Goal: Complete application form

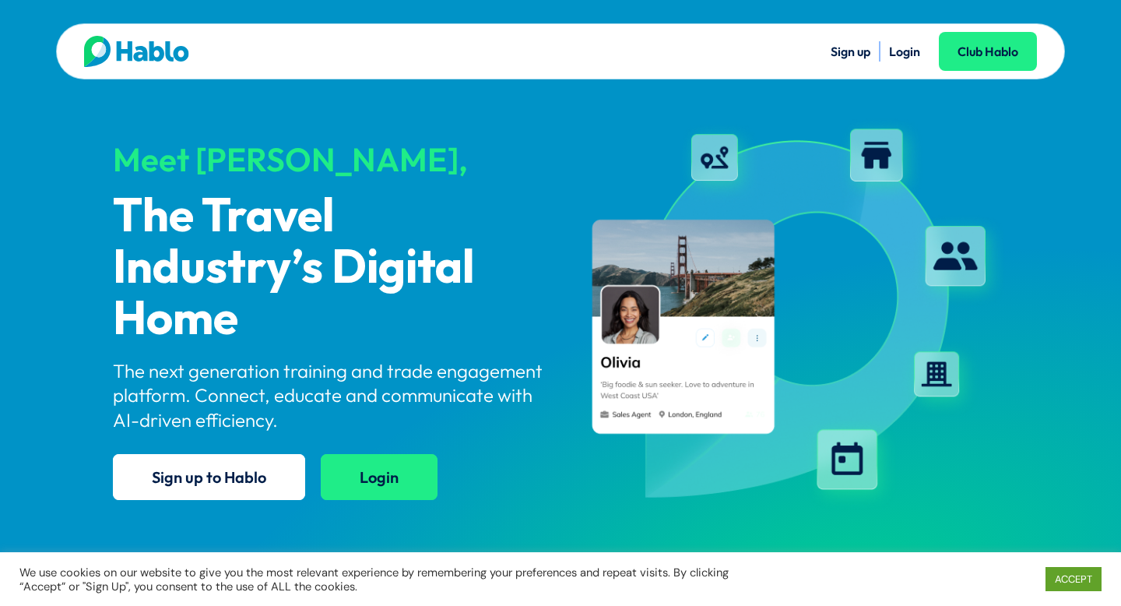
click at [391, 466] on link "Login" at bounding box center [379, 477] width 117 height 46
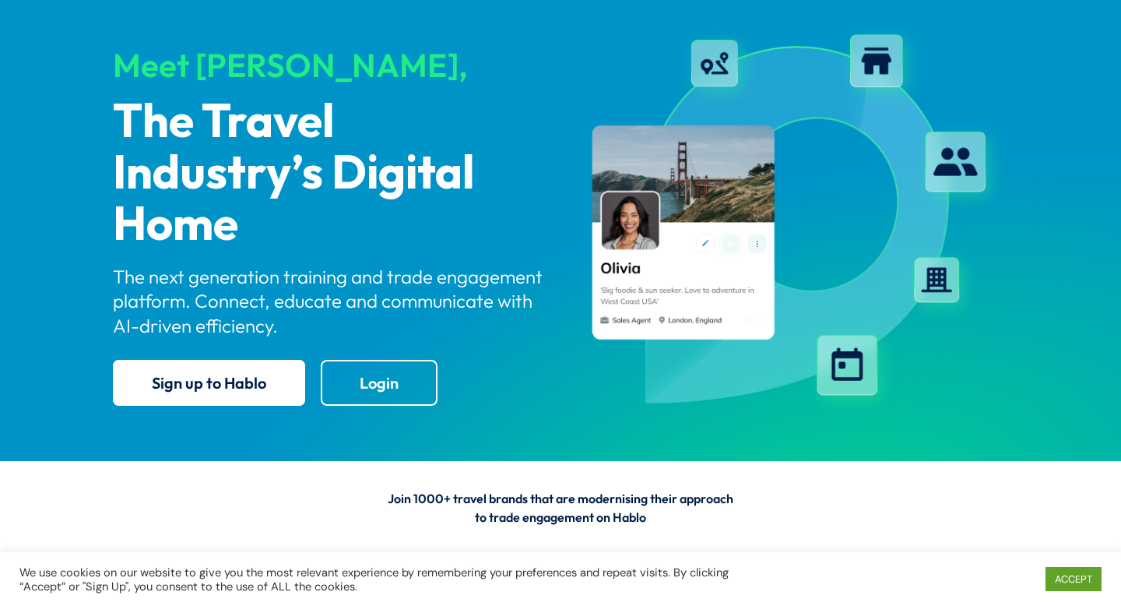
scroll to position [159, 0]
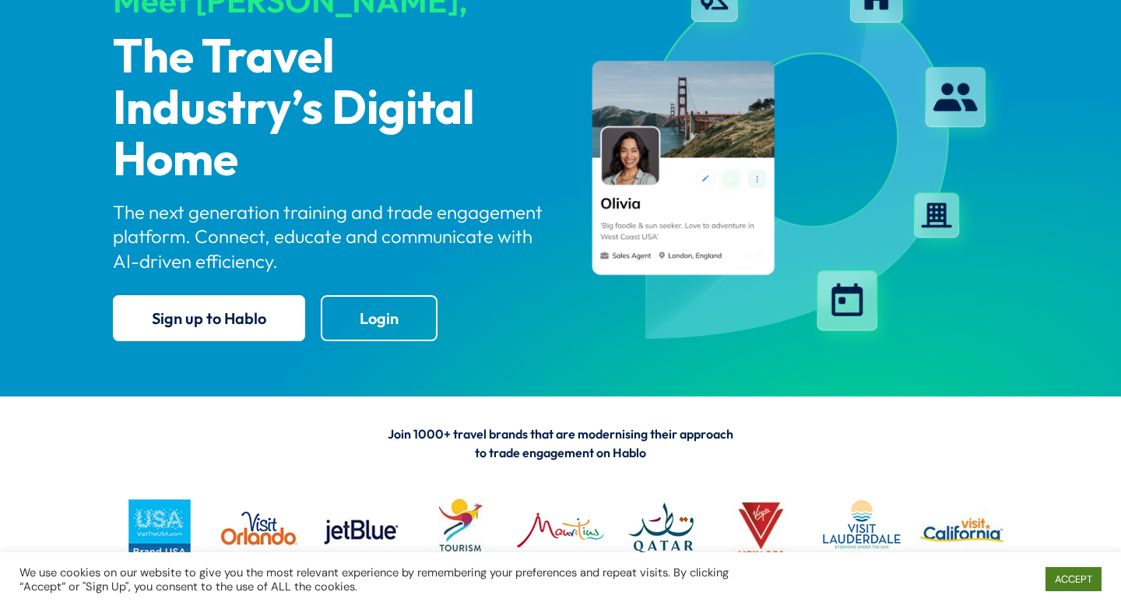
click at [1057, 575] on link "ACCEPT" at bounding box center [1073, 579] width 56 height 24
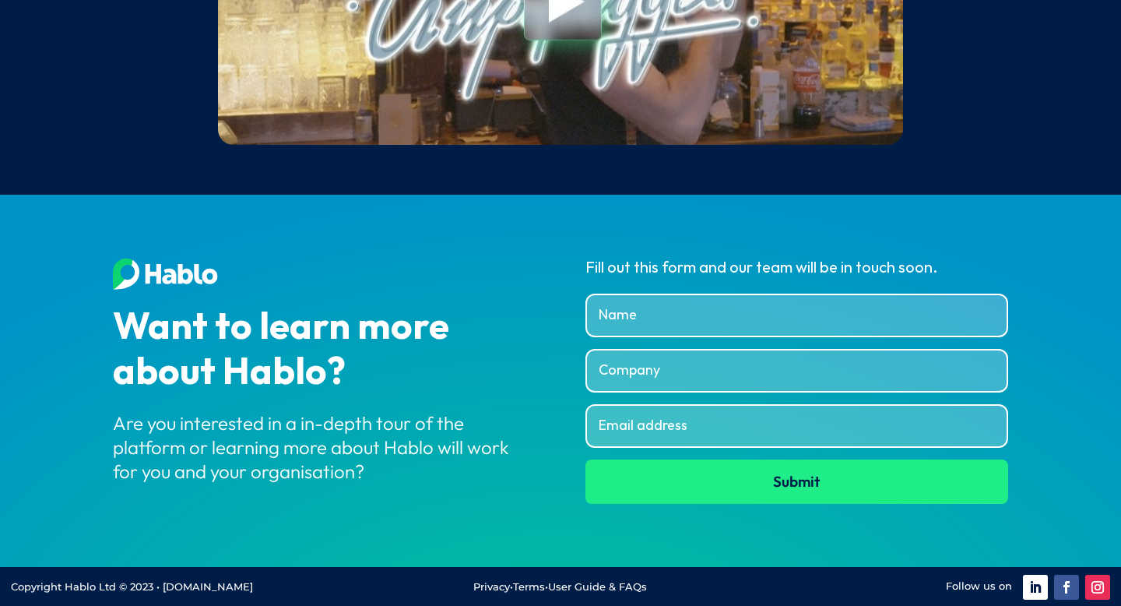
scroll to position [5999, 0]
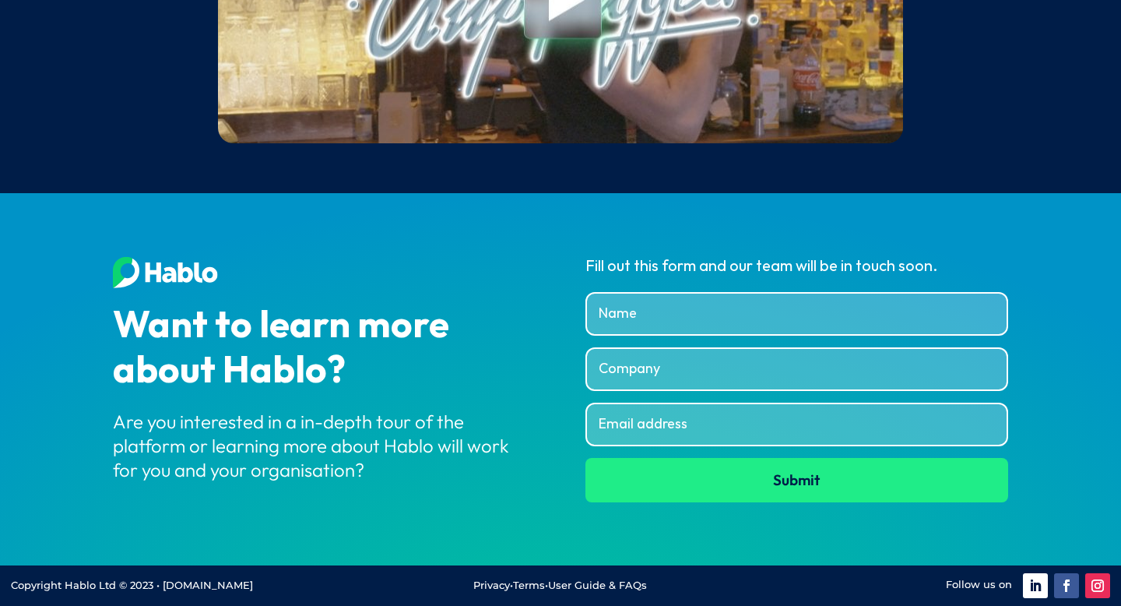
click at [676, 310] on input "Name" at bounding box center [796, 314] width 423 height 44
type input "[PERSON_NAME]"
type input "Travelling the Clouds"
type input "[EMAIL_ADDRESS][DOMAIN_NAME]"
click at [816, 486] on button "Submit" at bounding box center [796, 480] width 423 height 44
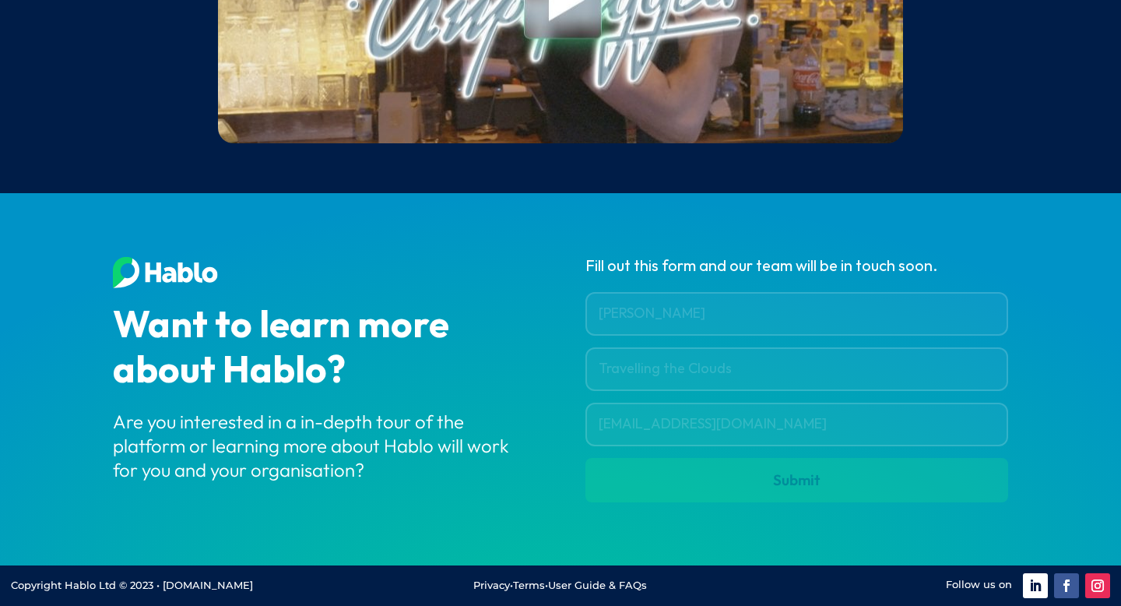
scroll to position [5979, 0]
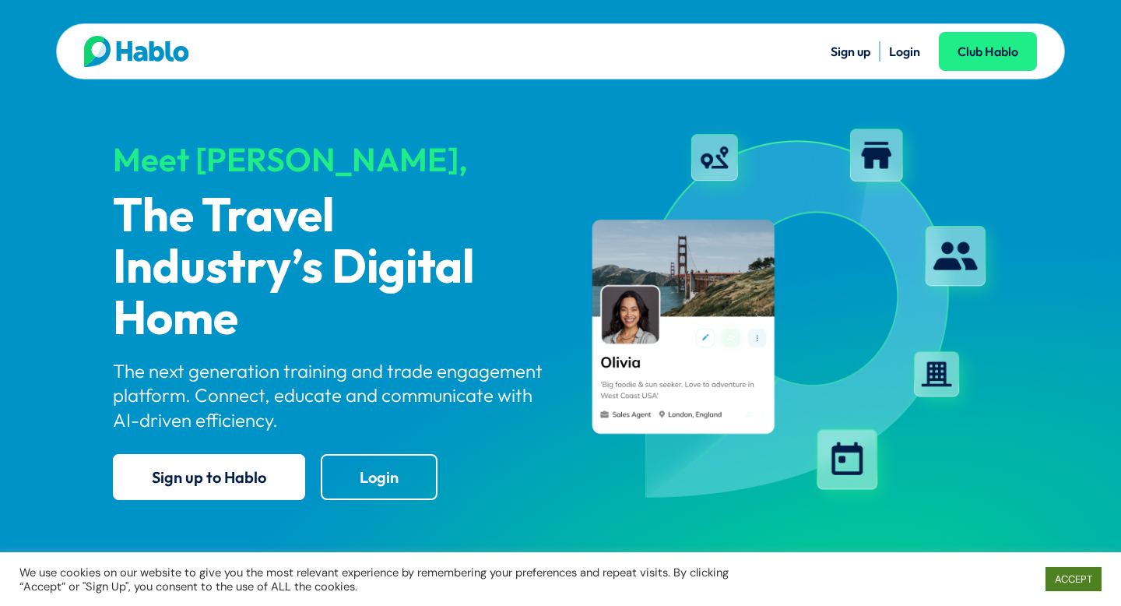
click at [1077, 582] on link "ACCEPT" at bounding box center [1073, 579] width 56 height 24
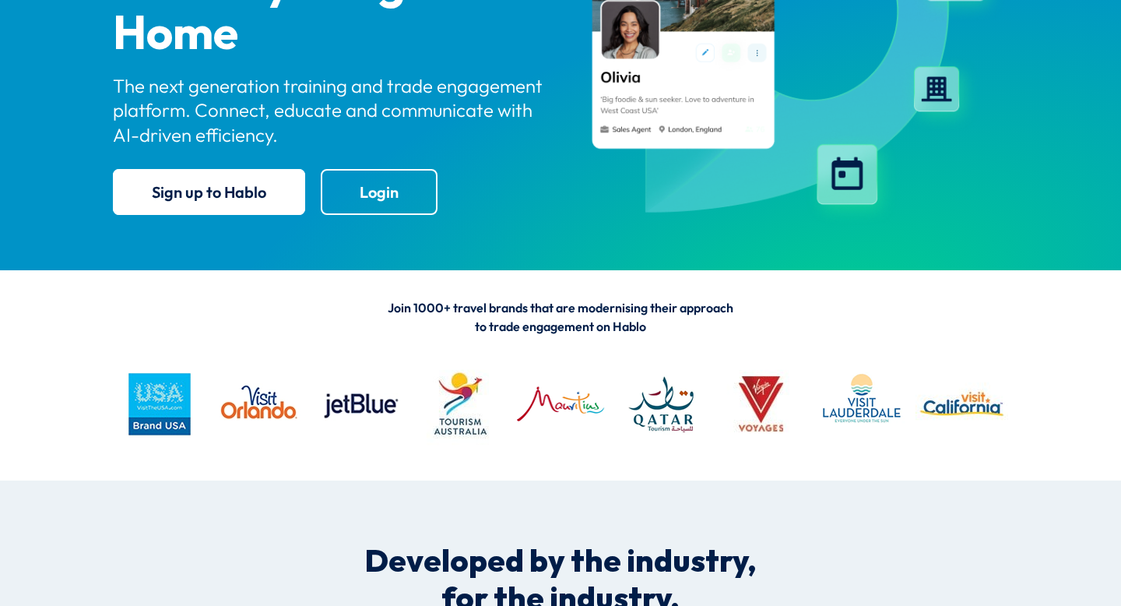
scroll to position [269, 0]
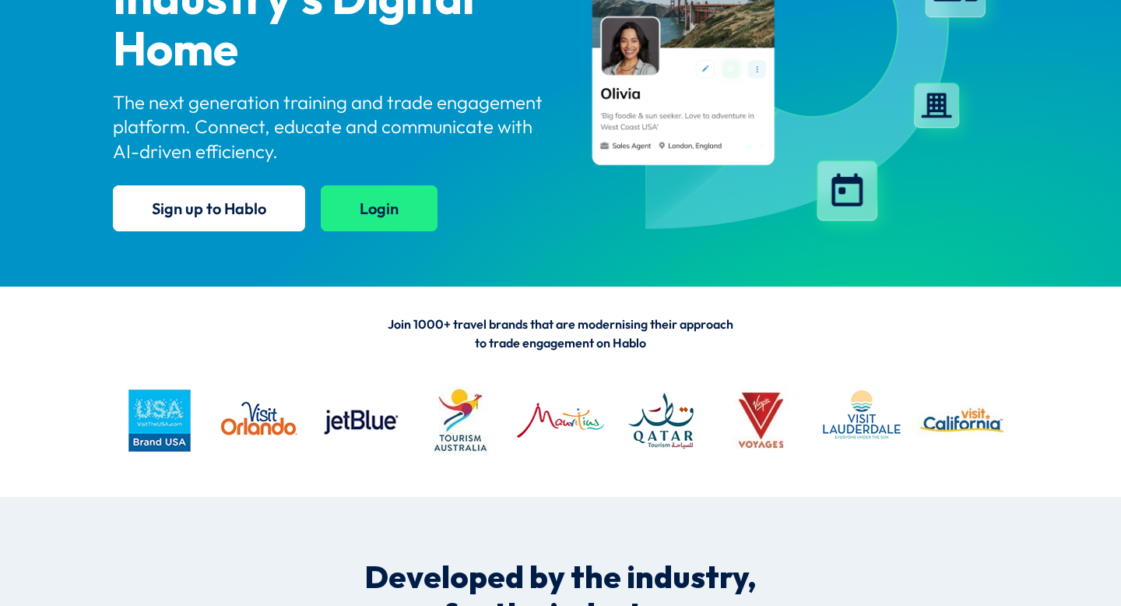
click at [367, 204] on link "Login" at bounding box center [379, 208] width 117 height 46
